Goal: Task Accomplishment & Management: Manage account settings

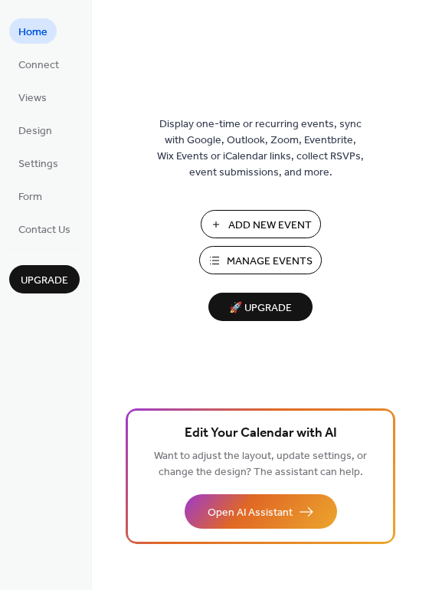
click at [249, 261] on span "Manage Events" at bounding box center [270, 262] width 86 height 16
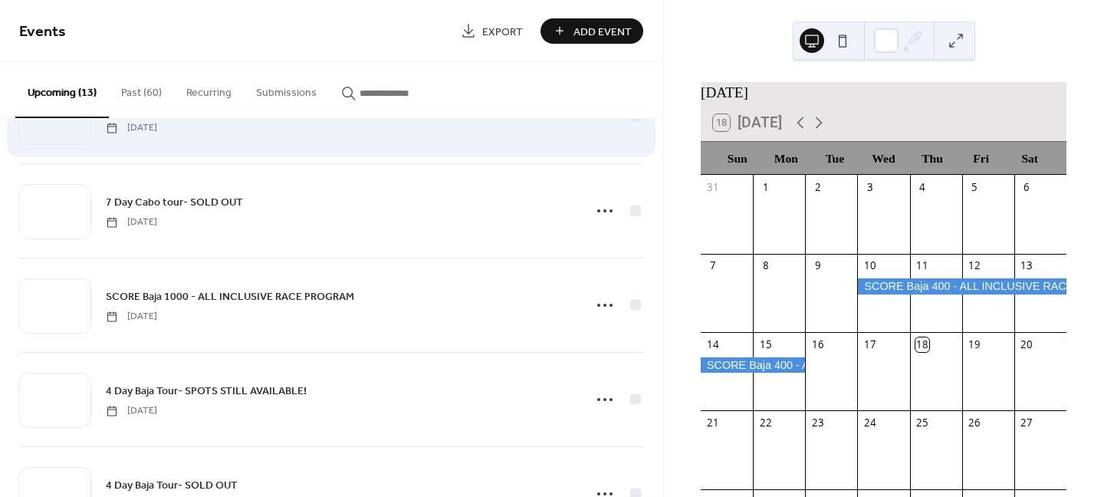
scroll to position [126, 0]
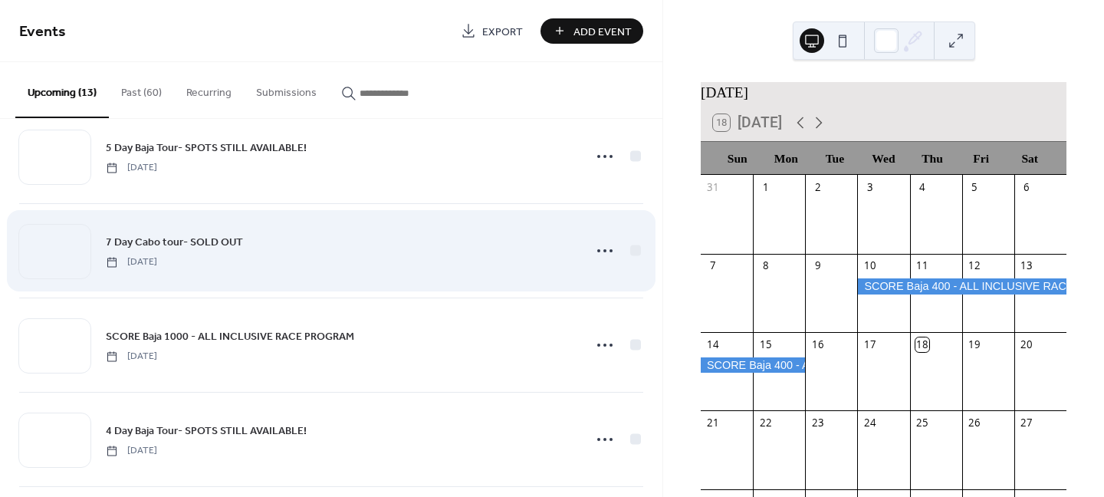
click at [279, 251] on div "7 Day Cabo tour- SOLD OUT [DATE]" at bounding box center [340, 250] width 468 height 34
click at [603, 249] on circle at bounding box center [604, 250] width 3 height 3
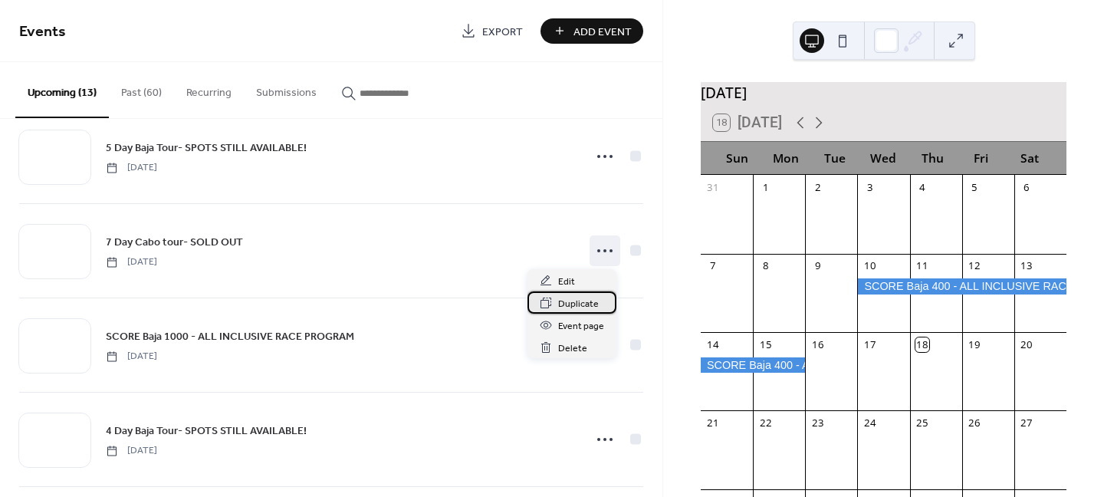
click at [583, 306] on span "Duplicate" at bounding box center [578, 304] width 41 height 16
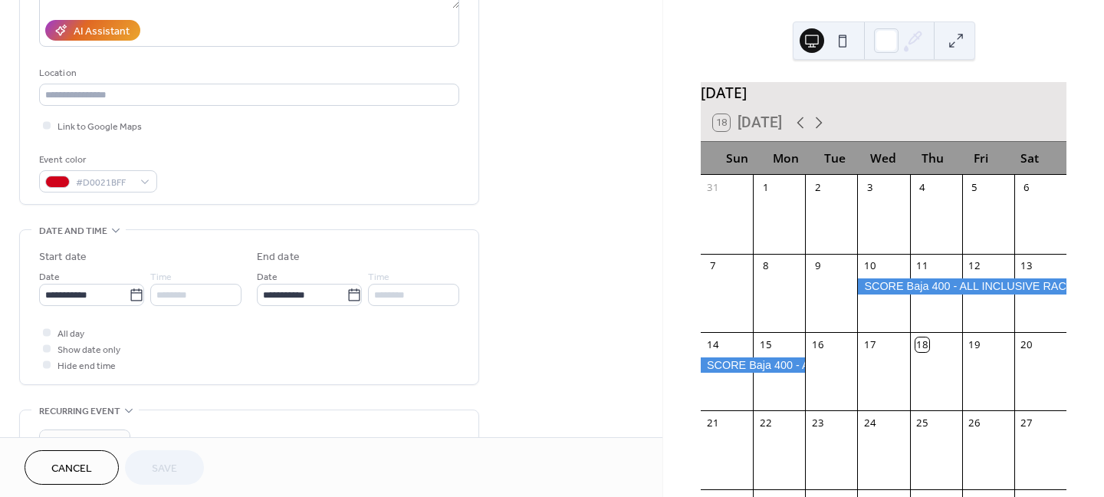
scroll to position [307, 0]
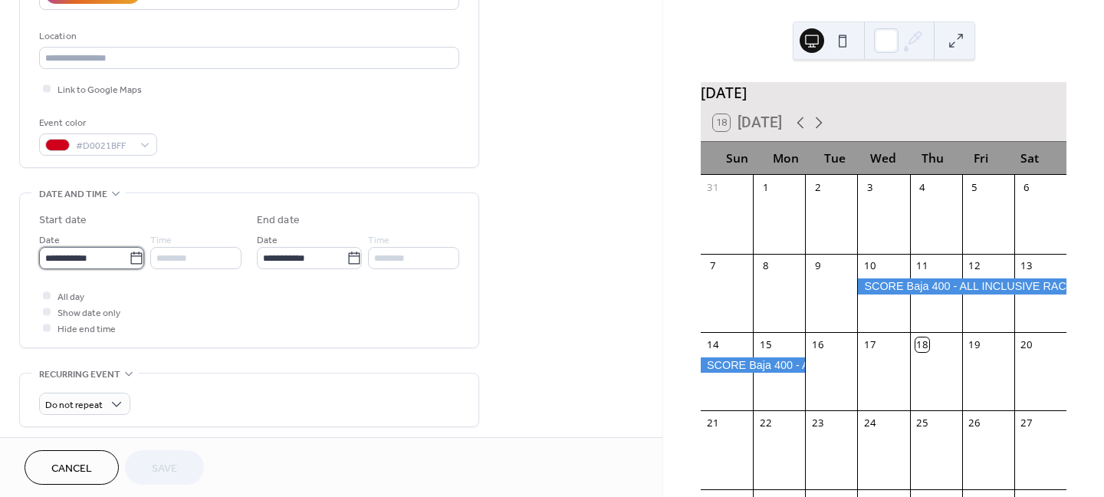
click at [61, 257] on input "**********" at bounding box center [84, 258] width 90 height 22
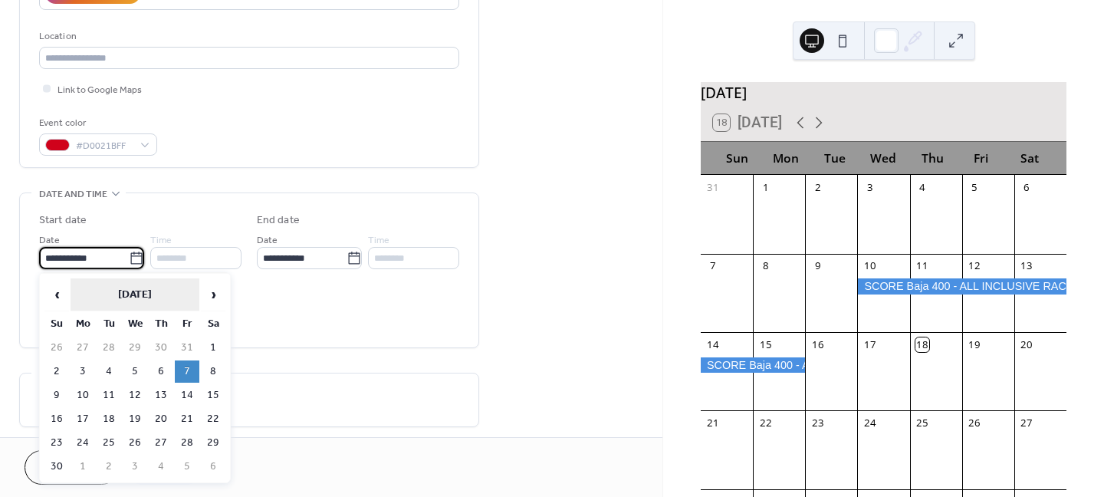
click at [175, 291] on th "[DATE]" at bounding box center [135, 294] width 129 height 33
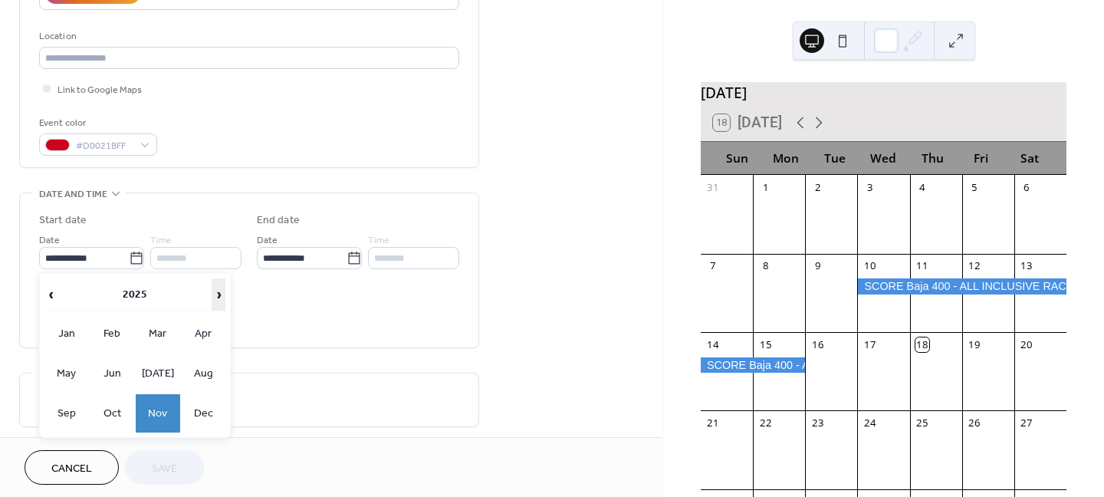
click at [213, 294] on span "›" at bounding box center [218, 294] width 12 height 31
click at [159, 403] on td "Nov" at bounding box center [158, 413] width 44 height 38
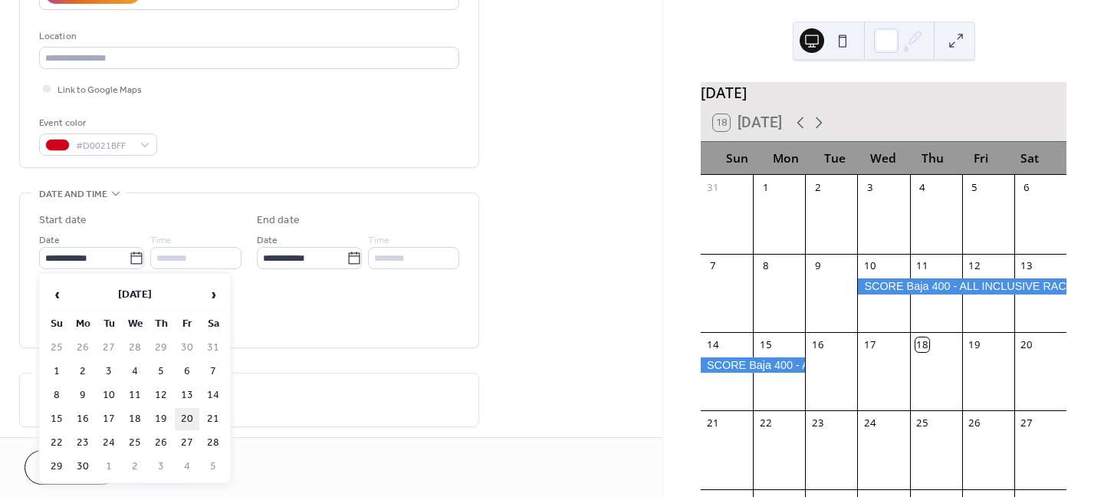
click at [191, 412] on td "20" at bounding box center [187, 419] width 25 height 22
type input "**********"
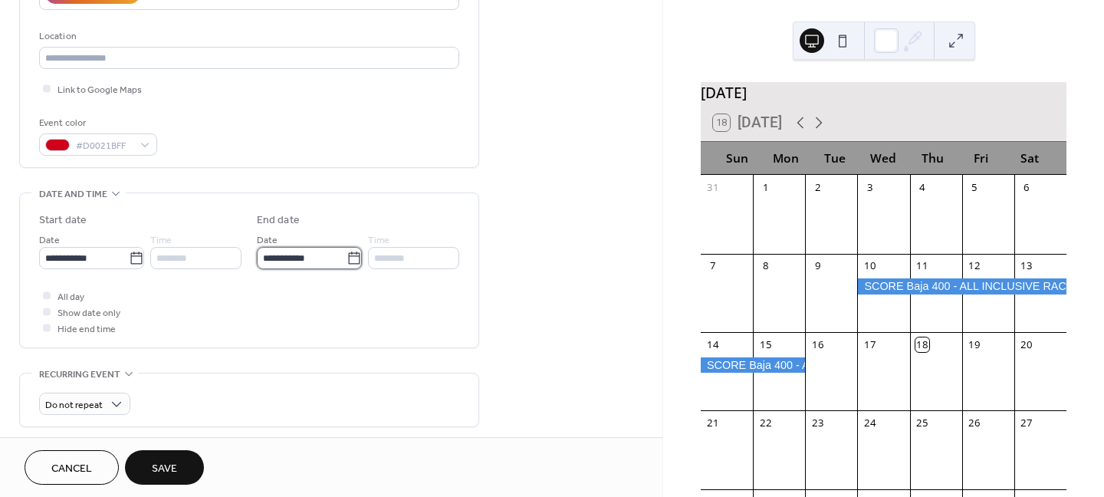
click at [277, 260] on input "**********" at bounding box center [302, 258] width 90 height 22
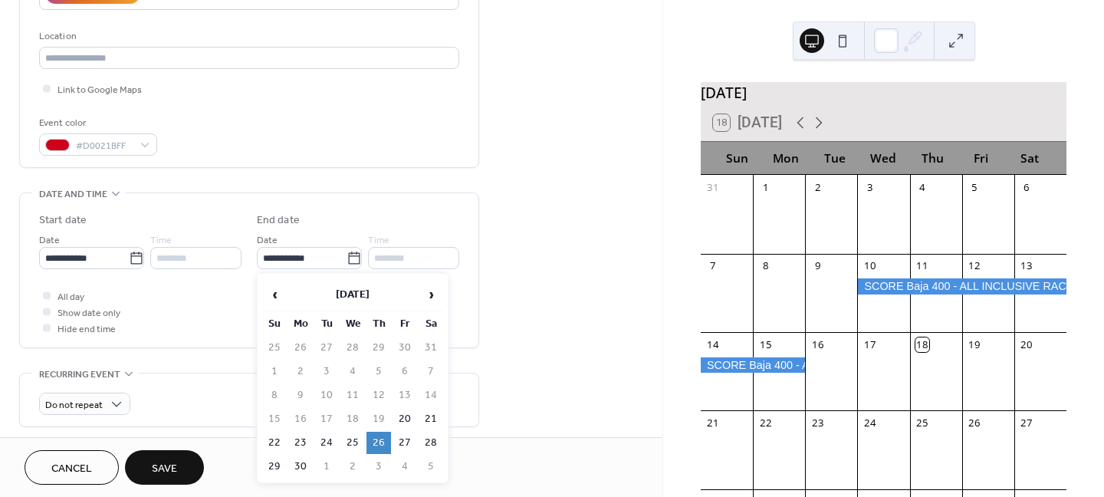
click at [372, 443] on td "26" at bounding box center [378, 443] width 25 height 22
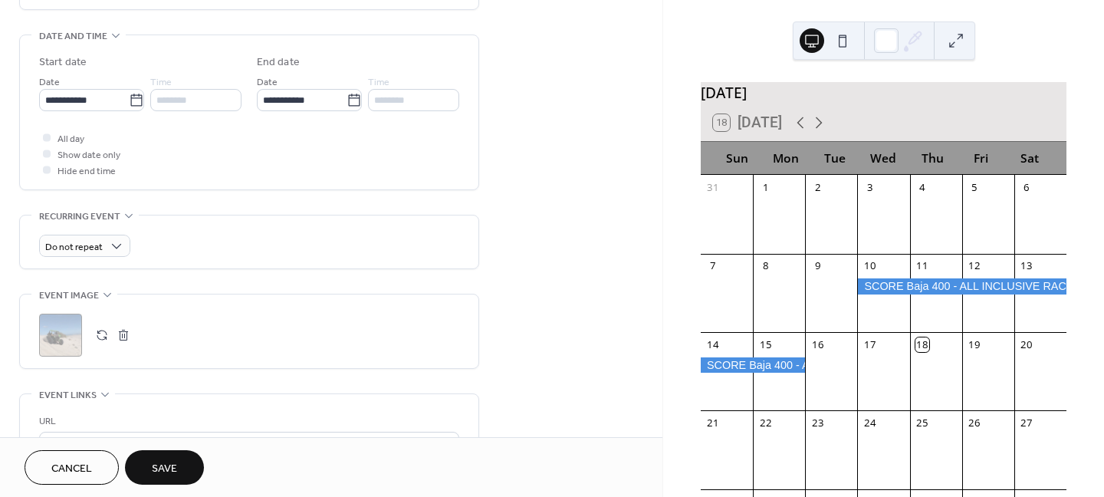
scroll to position [460, 0]
click at [180, 453] on button "Save" at bounding box center [164, 467] width 79 height 34
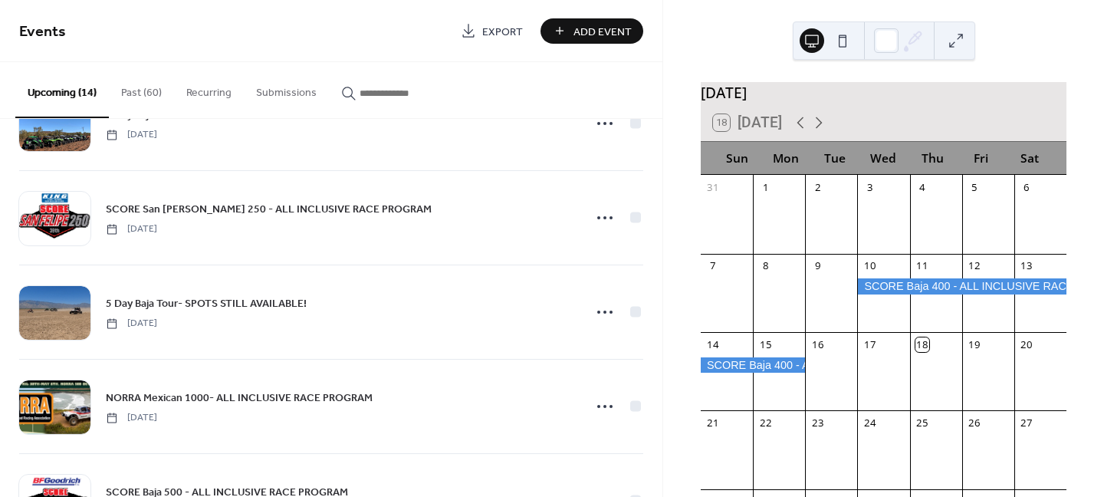
scroll to position [613, 0]
